Goal: Navigation & Orientation: Find specific page/section

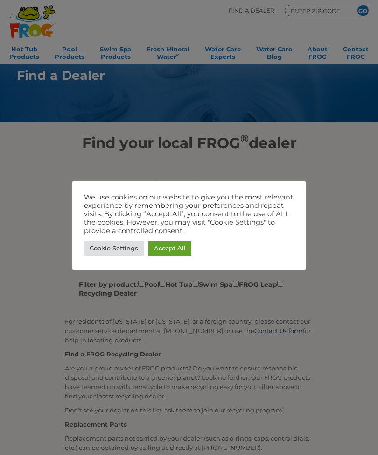
click at [172, 246] on link "Accept All" at bounding box center [170, 248] width 43 height 14
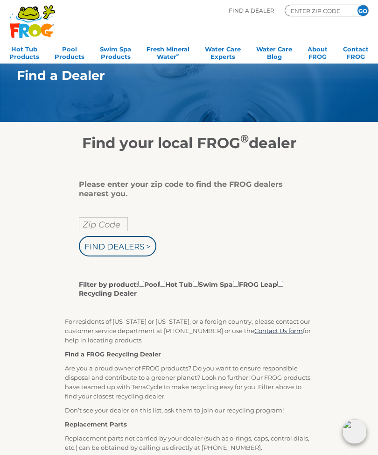
click at [165, 287] on input "Filter by product: Pool Hot Tub Swim Spa FROG Leap Recycling Dealer" at bounding box center [162, 284] width 6 height 6
checkbox input "true"
click at [136, 252] on input "Find Dealers >" at bounding box center [118, 246] width 78 height 21
click at [112, 227] on input "Zip Code" at bounding box center [103, 224] width 49 height 14
type input "ENTER ZIP CODE"
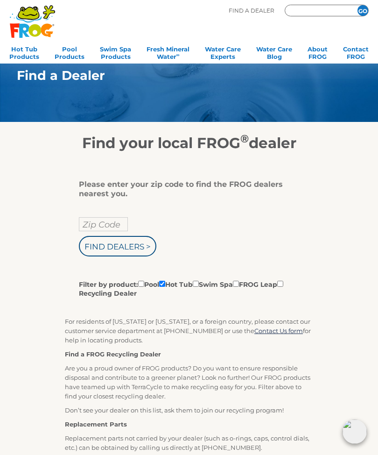
type input "Zip Code"
click at [117, 227] on input "text" at bounding box center [103, 224] width 49 height 14
click at [141, 249] on input "Find Dealers >" at bounding box center [118, 246] width 78 height 21
type input "Zip Code"
click at [111, 223] on input "Zip Code" at bounding box center [103, 224] width 49 height 14
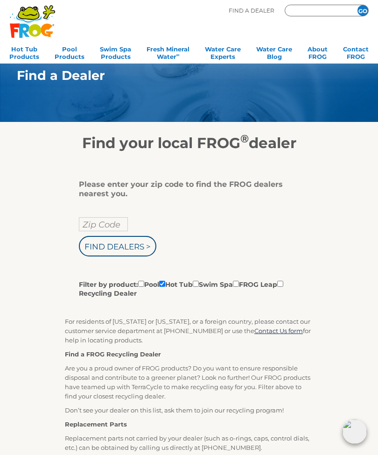
type input "ENTER ZIP CODE"
type input "23664"
click at [135, 250] on input "Find Dealers >" at bounding box center [118, 246] width 78 height 21
